Goal: Use online tool/utility: Utilize a website feature to perform a specific function

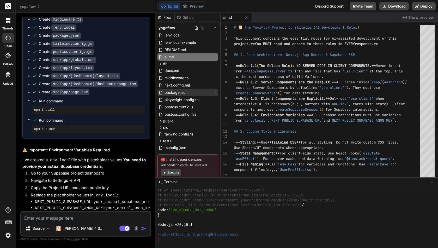
click at [180, 92] on span "package.json" at bounding box center [176, 92] width 24 height 6
type textarea "}"
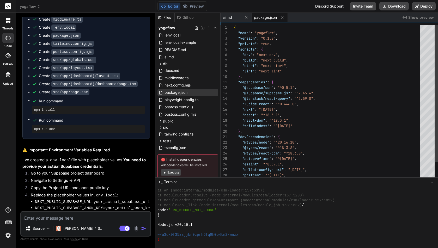
type textarea "x"
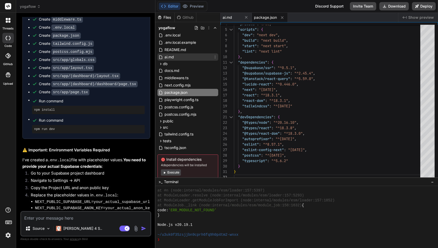
click at [169, 56] on span "ai.md" at bounding box center [169, 57] width 10 height 6
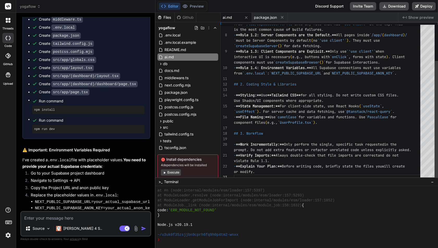
scroll to position [33, 0]
click at [160, 127] on icon at bounding box center [161, 128] width 4 height 4
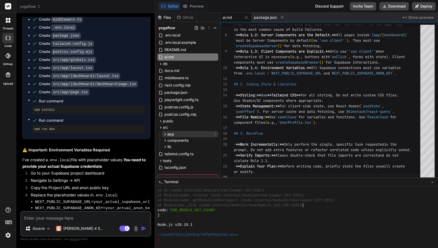
click at [170, 133] on span "app" at bounding box center [171, 134] width 7 height 5
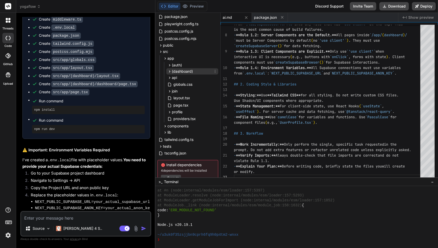
scroll to position [93, 0]
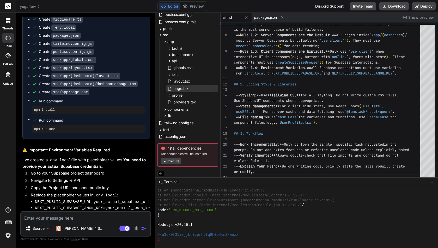
click at [171, 87] on icon at bounding box center [170, 89] width 4 height 4
type textarea "); }"
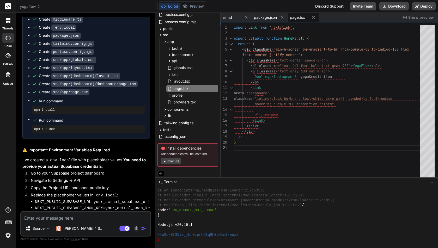
click at [90, 199] on li "NEXT_PUBLIC_SUPABASE_URL=your_actual_supabase_url" at bounding box center [92, 202] width 115 height 7
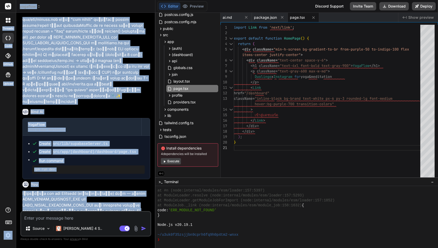
scroll to position [0, 0]
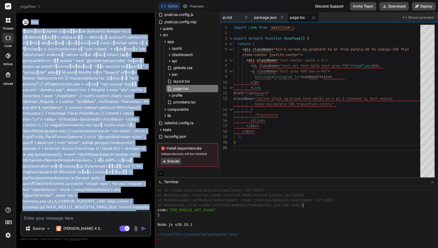
drag, startPoint x: 93, startPoint y: 208, endPoint x: 23, endPoint y: 21, distance: 200.4
click at [23, 21] on div "You Bind AI YogaFlow Click to open Workbench Create src/lib/supabaseServer.ts C…" at bounding box center [86, 114] width 130 height 194
copy div "Lor iัdoloัsit้ametco ad้elี่seีdo eiusmod() (tempor-inci) uูlaboreeิ่doั่m ali…"
click at [92, 219] on textarea at bounding box center [85, 216] width 129 height 9
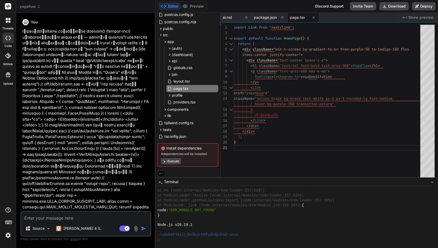
paste textarea "LOREMIPSU DO: Sita co a eli seddoe tempor inci utlaboreet dol magnaali enimadmi…"
type textarea "LOREMIPSU DO: Sita co a eli seddoe tempor inci utlaboreet dol magnaali enimadmi…"
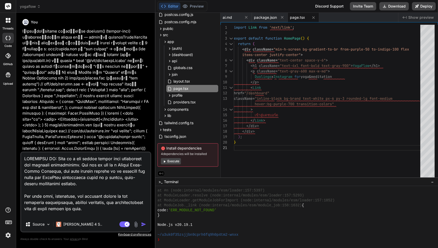
scroll to position [1209, 0]
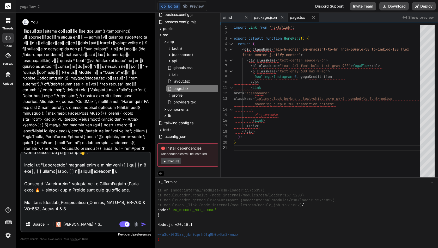
type textarea "x"
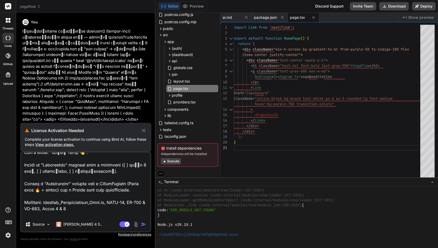
type textarea "LOREMIPSU DO: Sita co a eli seddoe tempor inci utlaboreet dol magnaali enimadmi…"
click at [71, 146] on span "View activation steps." at bounding box center [54, 144] width 39 height 4
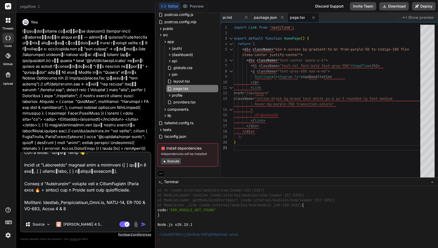
click at [6, 236] on img at bounding box center [8, 235] width 9 height 9
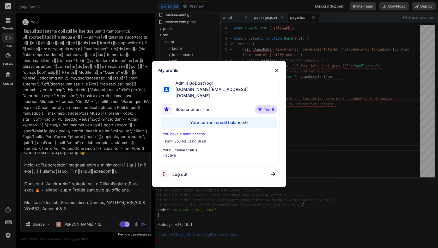
click at [276, 73] on img at bounding box center [277, 70] width 6 height 6
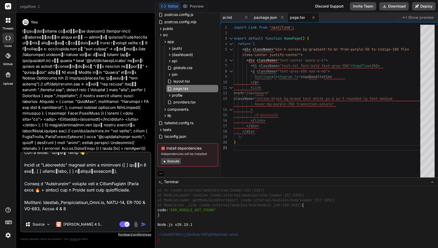
click at [143, 223] on img "button" at bounding box center [143, 224] width 5 height 5
type textarea "x"
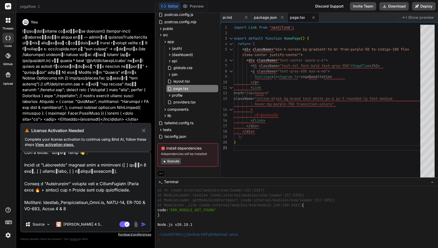
click at [9, 236] on img at bounding box center [8, 235] width 9 height 9
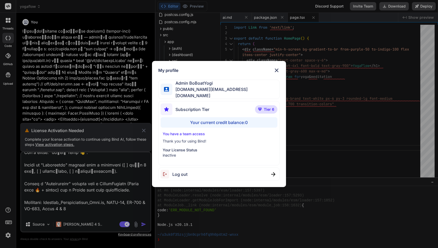
click at [182, 172] on span "Log out" at bounding box center [179, 174] width 15 height 6
